Goal: Information Seeking & Learning: Learn about a topic

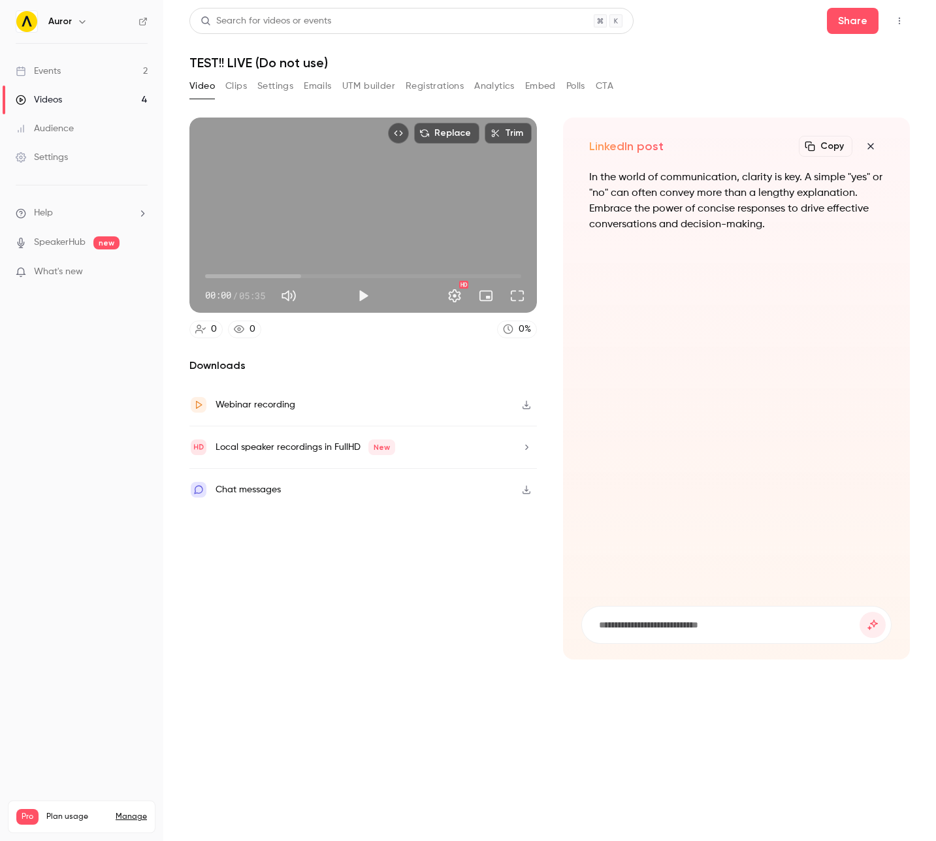
click at [67, 72] on link "Events 2" at bounding box center [81, 71] width 163 height 29
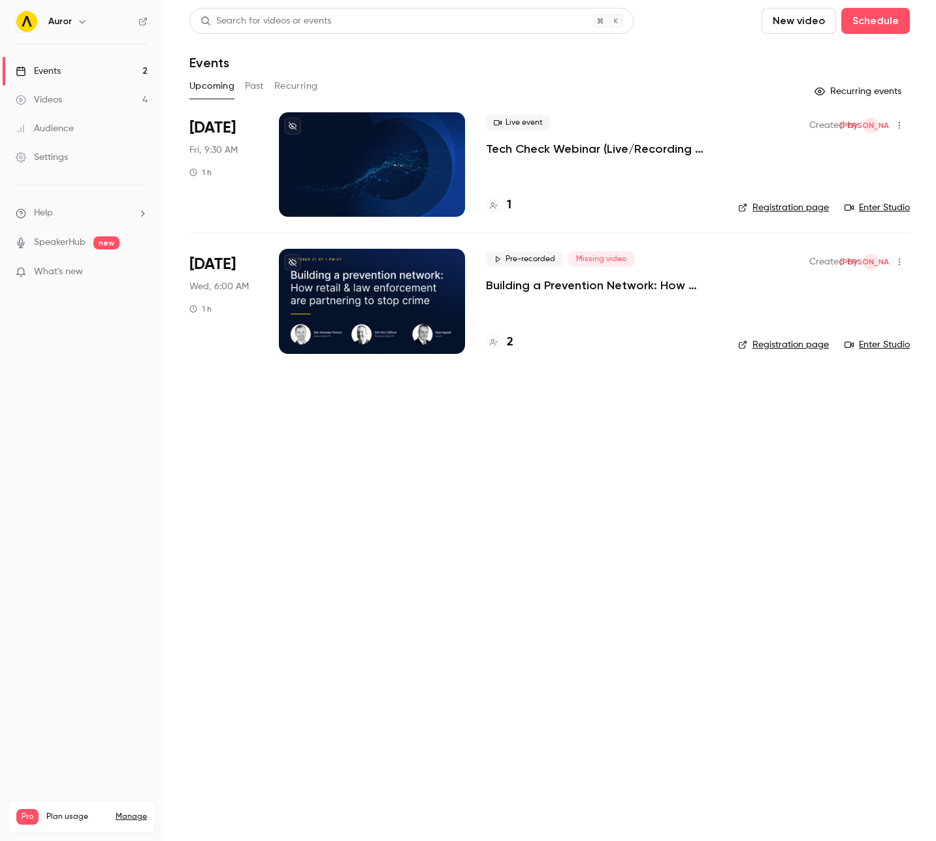
click at [519, 280] on p "Building a Prevention Network: How Retail and Law Enforcement Are Partnering to…" at bounding box center [601, 286] width 231 height 16
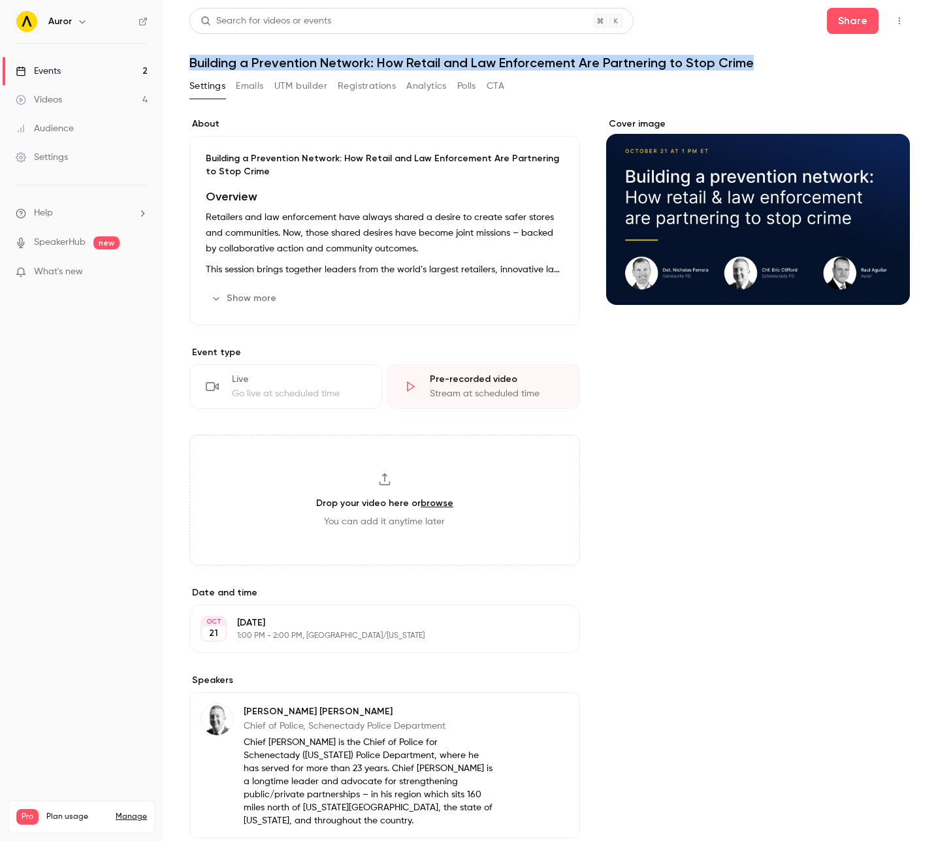
drag, startPoint x: 191, startPoint y: 63, endPoint x: 755, endPoint y: 67, distance: 563.6
click at [755, 67] on h1 "Building a Prevention Network: How Retail and Law Enforcement Are Partnering to…" at bounding box center [549, 63] width 720 height 16
copy h1 "Building a Prevention Network: How Retail and Law Enforcement Are Partnering to…"
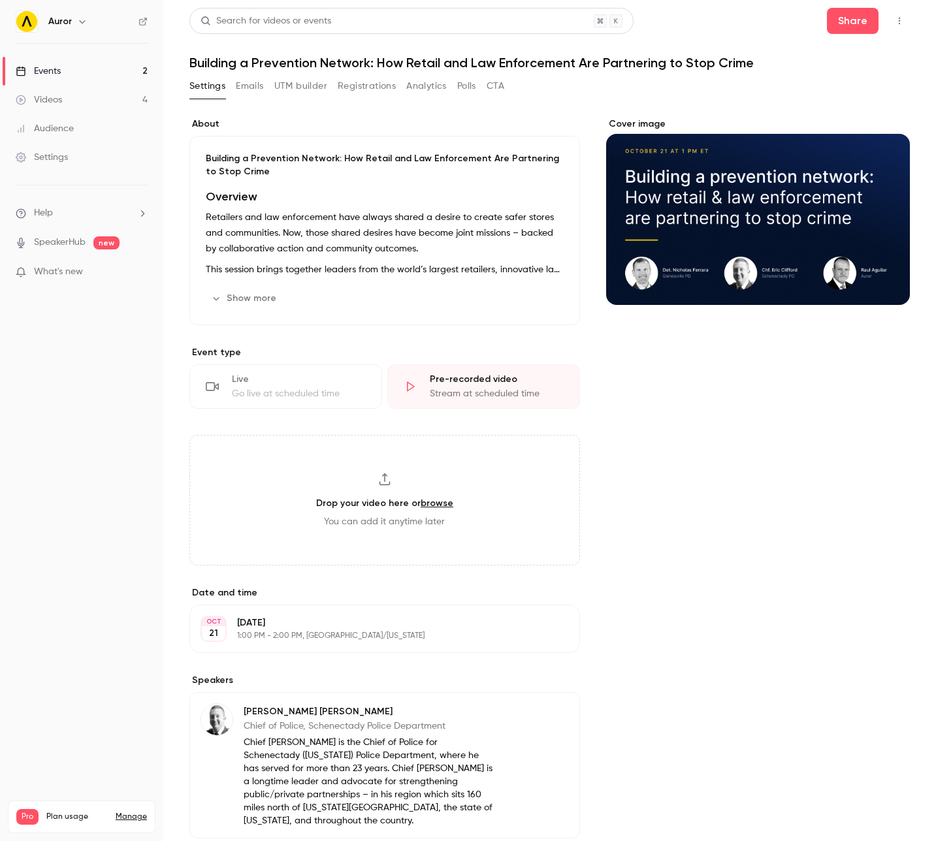
click at [616, 420] on div "Cover image" at bounding box center [758, 706] width 304 height 1177
